Goal: Navigation & Orientation: Find specific page/section

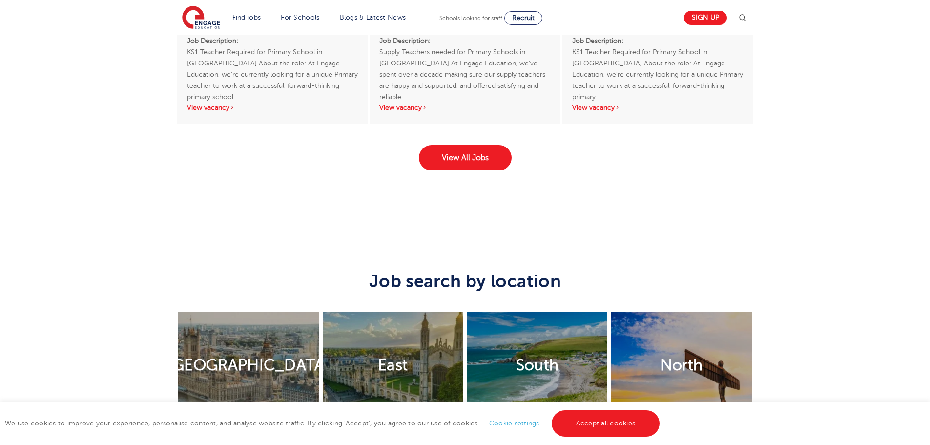
scroll to position [1806, 0]
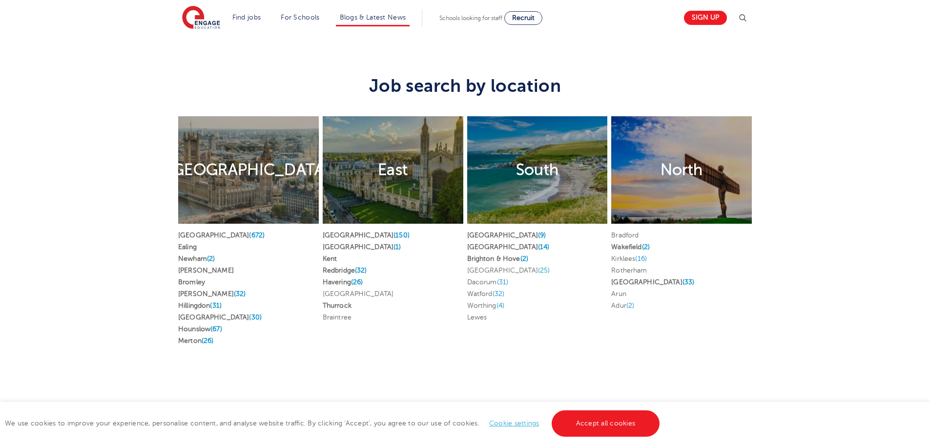
click at [375, 10] on li "Blogs & Latest News" at bounding box center [373, 18] width 74 height 17
click at [385, 11] on li "Blogs & Latest News" at bounding box center [373, 18] width 74 height 17
click at [385, 18] on link "Blogs & Latest News" at bounding box center [373, 17] width 66 height 7
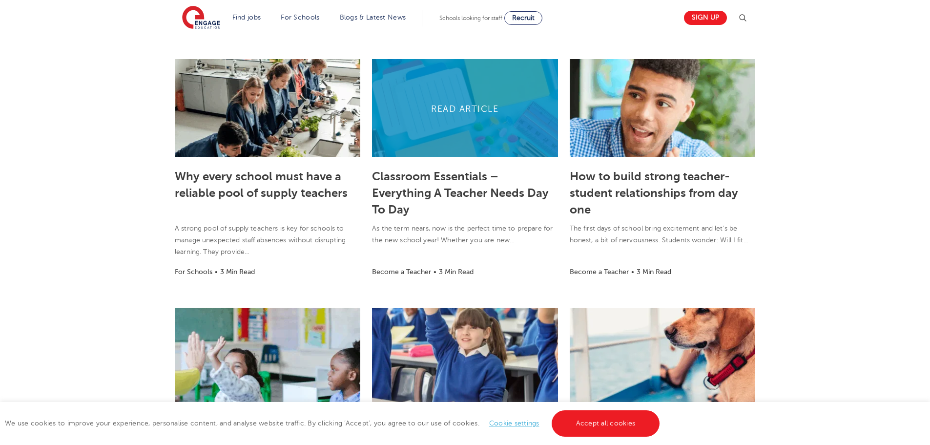
scroll to position [244, 0]
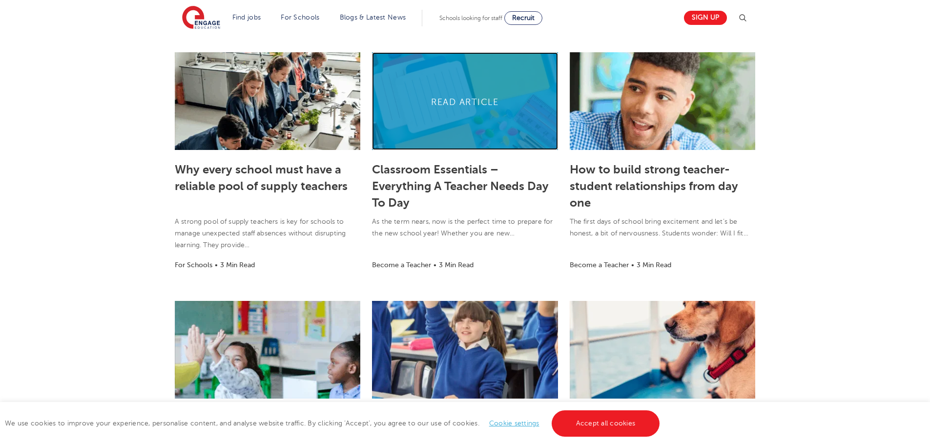
click at [456, 142] on link at bounding box center [464, 101] width 185 height 98
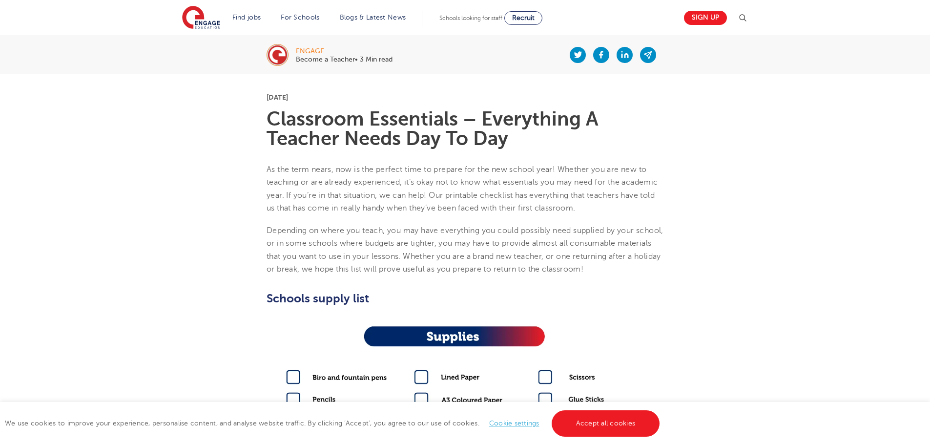
scroll to position [195, 0]
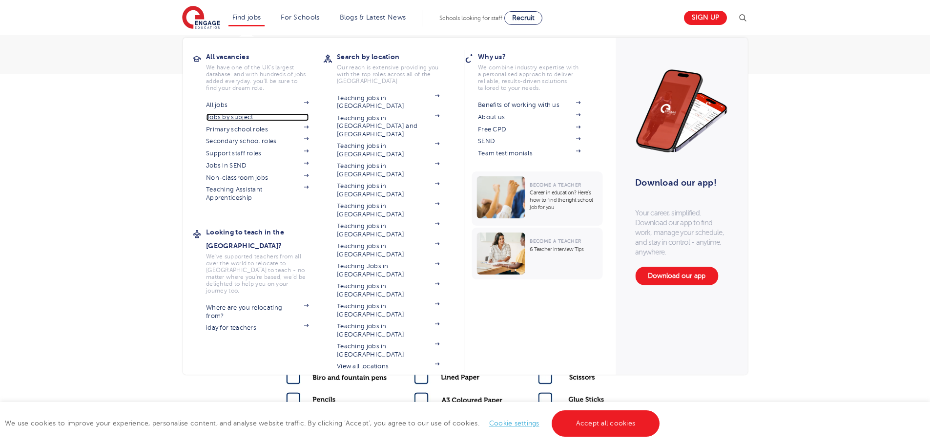
click at [227, 114] on link "Jobs by subject" at bounding box center [257, 117] width 102 height 8
